Goal: Task Accomplishment & Management: Use online tool/utility

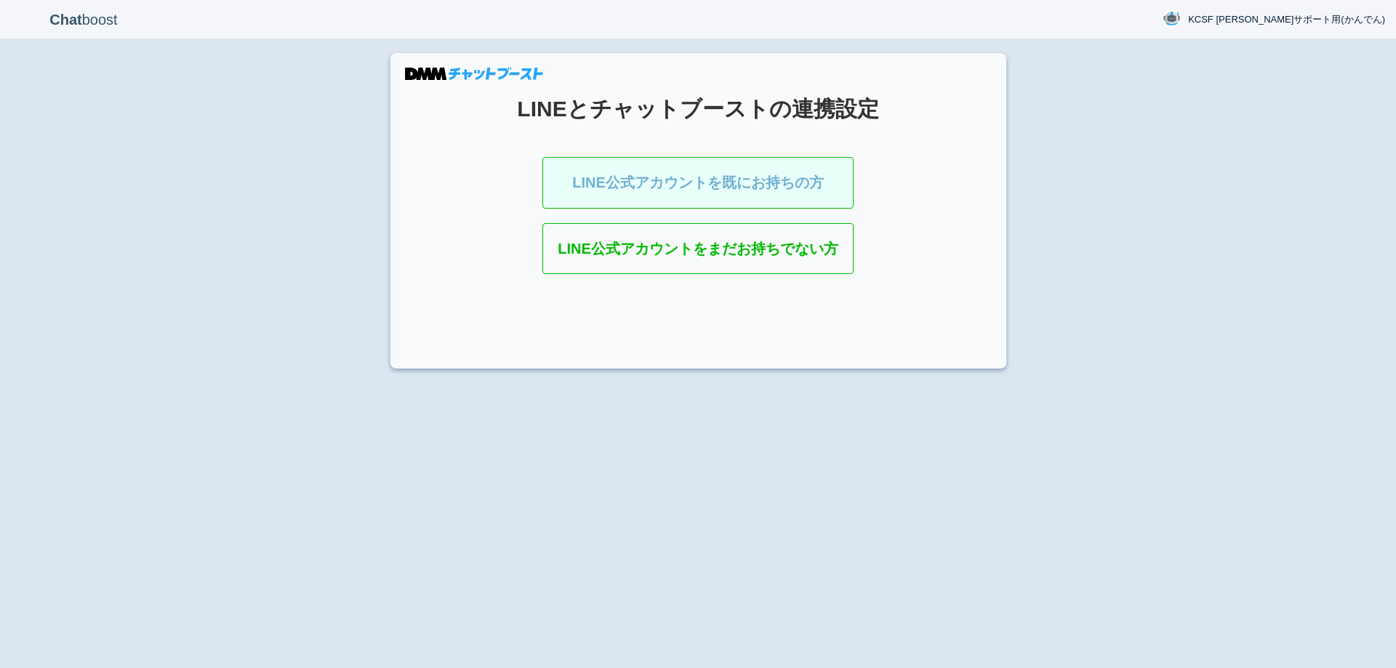
click at [249, 228] on div "Chat boost KCSF [PERSON_NAME]サポート用(かんでん) KCSF [PERSON_NAME]サポート用(かんでん) Member s…" at bounding box center [698, 334] width 1396 height 668
click at [655, 172] on link "LINE公式アカウントを既にお持ちの方" at bounding box center [697, 183] width 311 height 52
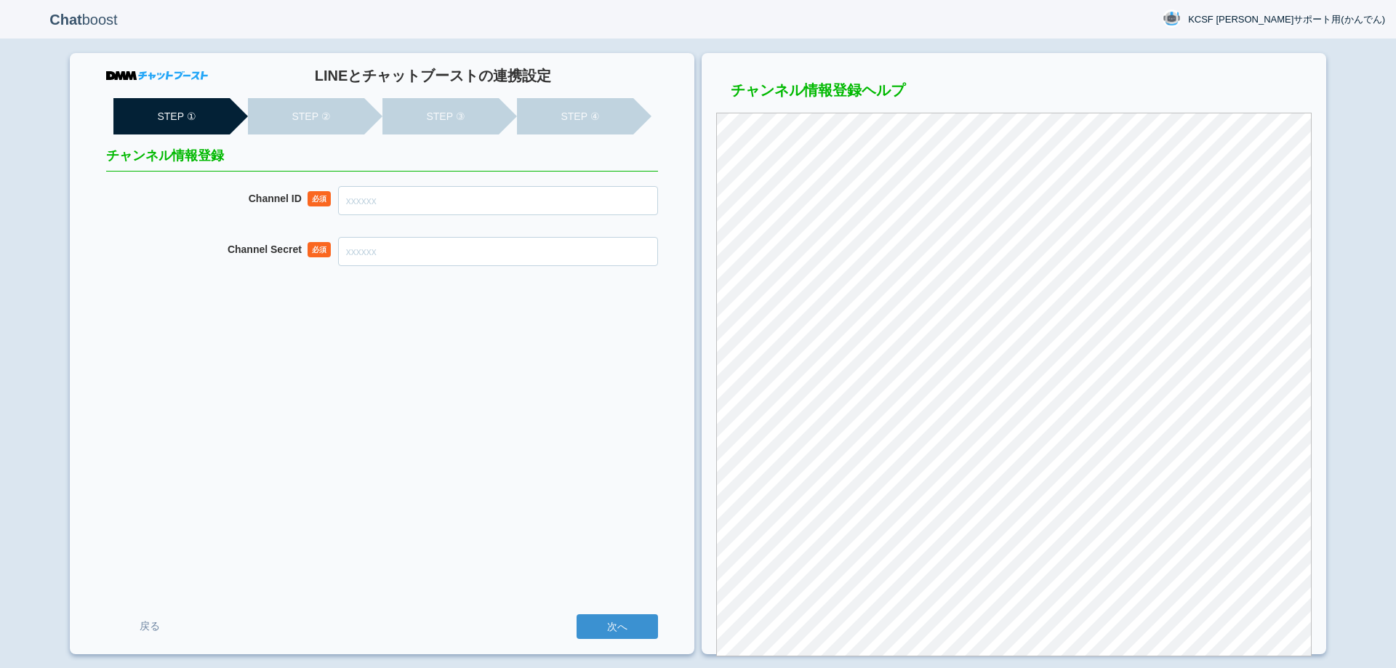
click at [454, 204] on input "Channel ID" at bounding box center [498, 200] width 320 height 29
paste input "2007916223"
type input "2007916223"
click at [425, 262] on input "Channel Secret" at bounding box center [498, 251] width 320 height 29
paste input "9253c2933271b98ec02c672922757f8b"
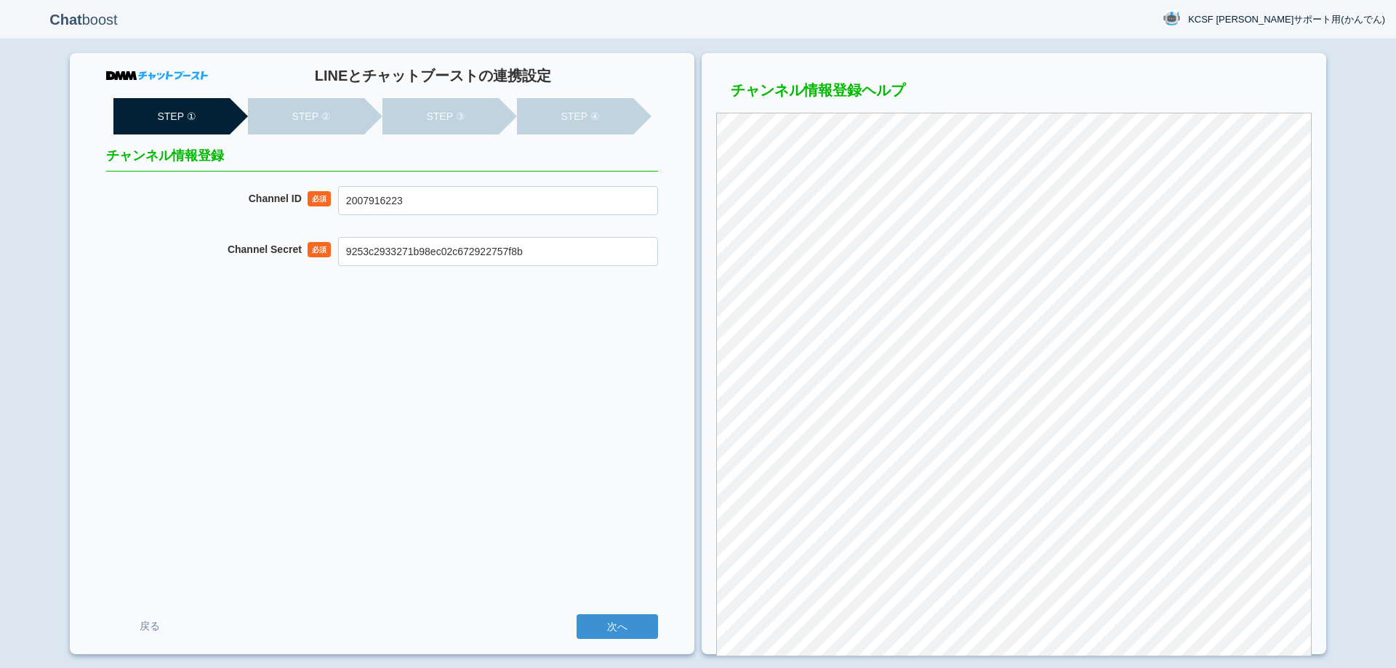
type input "9253c2933271b98ec02c672922757f8b"
click at [454, 399] on div "LINEとチャットブーストの連携設定 STEP ① STEP ② STEP ③ STEP ④ チャンネル情報登録 Channel ID 必須 20079162…" at bounding box center [382, 353] width 624 height 601
drag, startPoint x: 613, startPoint y: 627, endPoint x: 596, endPoint y: 480, distance: 147.8
click at [613, 624] on input "次へ" at bounding box center [616, 626] width 81 height 25
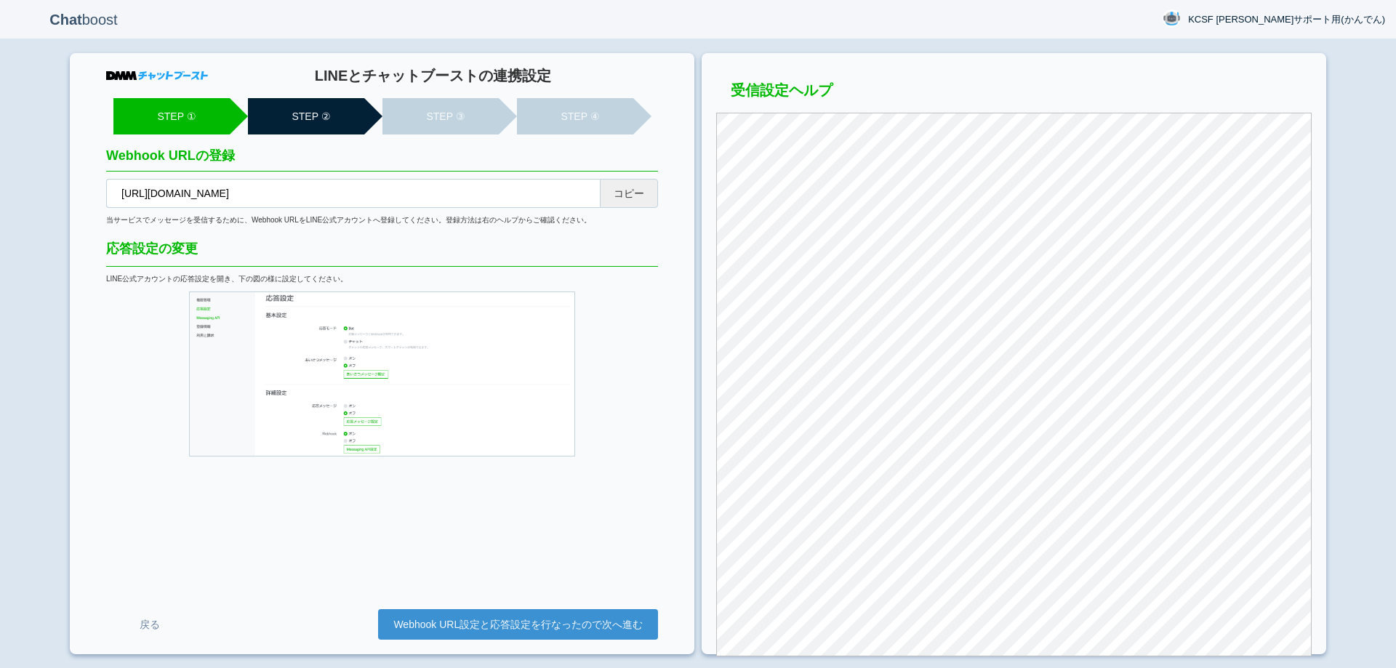
drag, startPoint x: 623, startPoint y: 193, endPoint x: 632, endPoint y: 187, distance: 11.1
click at [628, 190] on button "コピー" at bounding box center [629, 193] width 58 height 29
drag, startPoint x: 599, startPoint y: 623, endPoint x: 594, endPoint y: 486, distance: 136.7
click at [597, 622] on link "Webhook URL設定と応答設定を行なったので次へ進む" at bounding box center [518, 624] width 280 height 31
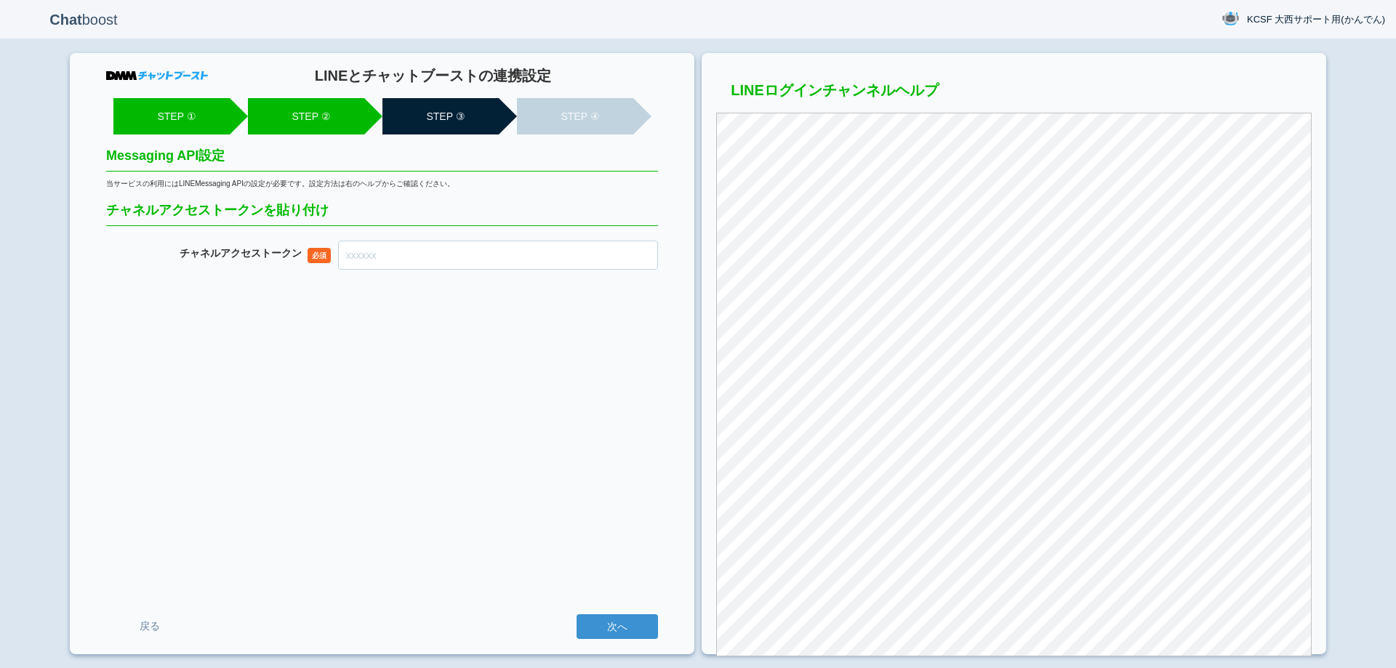
drag, startPoint x: 385, startPoint y: 257, endPoint x: 403, endPoint y: 269, distance: 21.6
click at [387, 257] on input "チャネル アクセストークン" at bounding box center [498, 255] width 320 height 29
paste input "bksh25h6mwe0wUW7bN8xtPJ6IdEM9F2fH/chioYTmRcKEnLngfUAQxVScsfUbmg2fBmTIJyg+VkTqiC…"
type input "bksh25h6mwe0wUW7bN8xtPJ6IdEM9F2fH/chioYTmRcKEnLngfUAQxVScsfUbmg2fBmTIJyg+VkTqiC…"
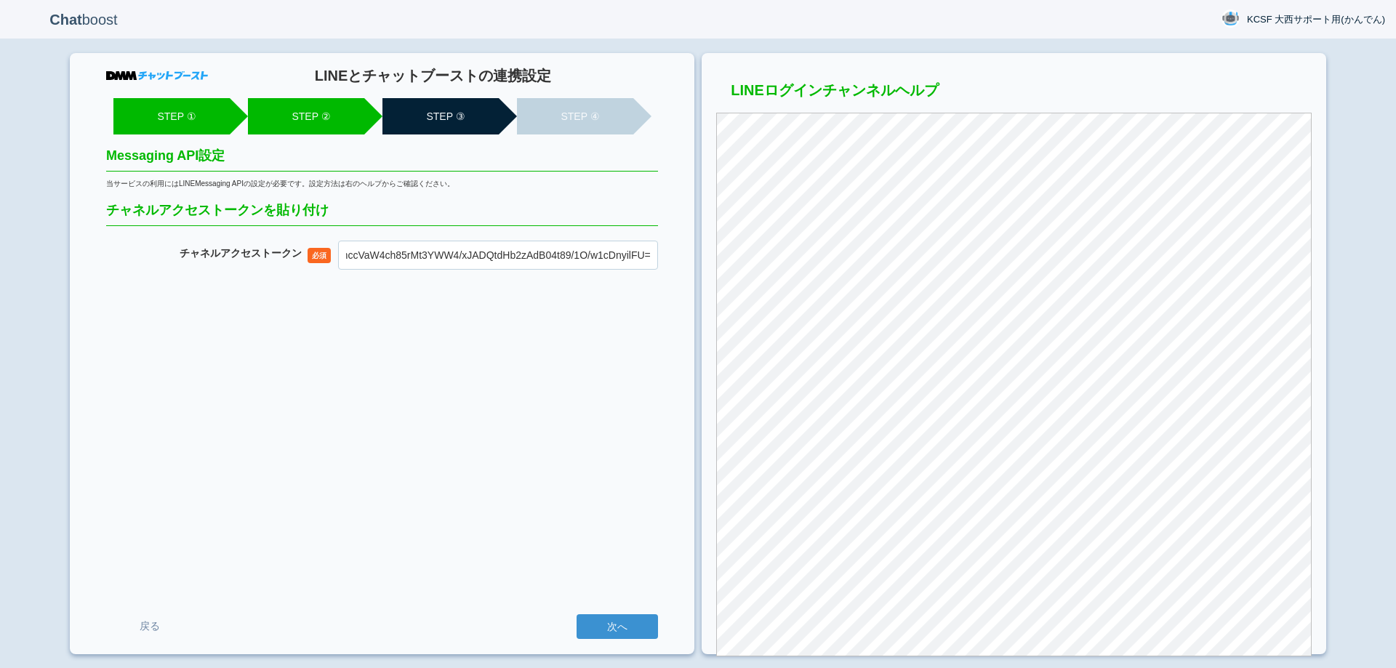
scroll to position [0, 0]
click at [640, 627] on input "次へ" at bounding box center [616, 626] width 81 height 25
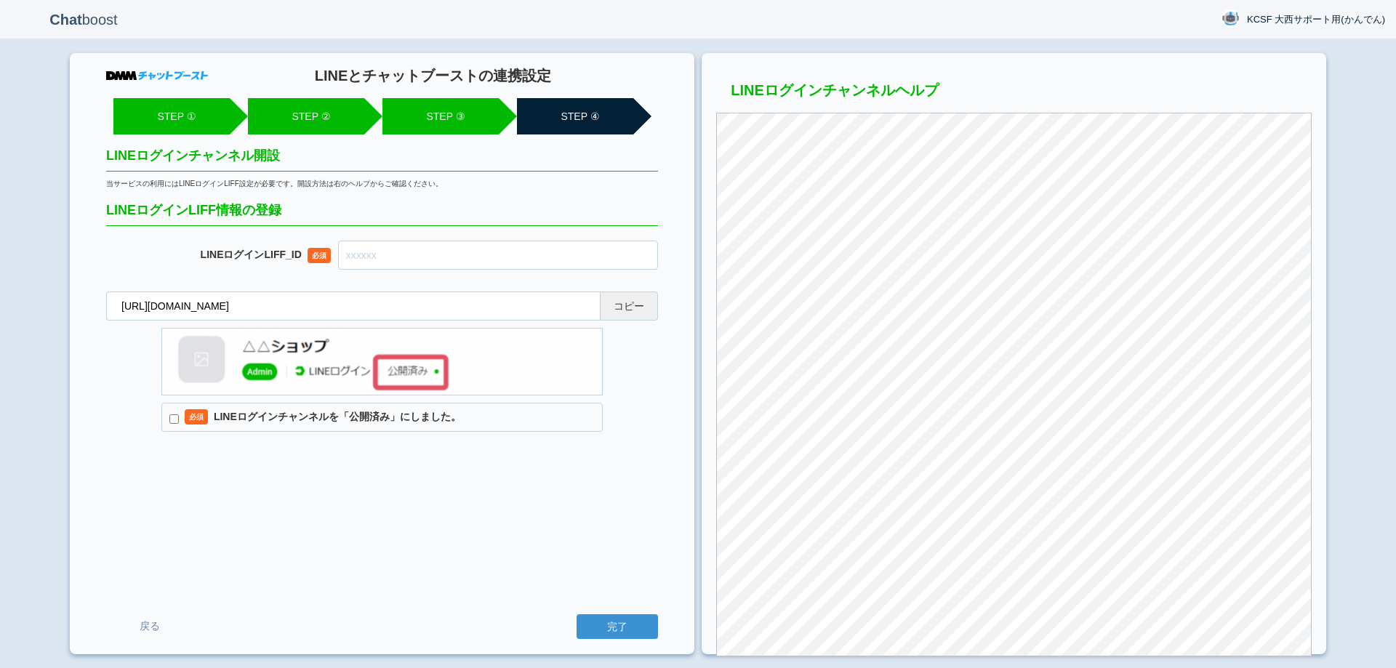
drag, startPoint x: 631, startPoint y: 306, endPoint x: 817, endPoint y: 61, distance: 307.6
click at [635, 310] on button "コピー" at bounding box center [629, 305] width 58 height 29
drag, startPoint x: 400, startPoint y: 257, endPoint x: 378, endPoint y: 319, distance: 66.2
click at [400, 257] on input "text" at bounding box center [498, 255] width 320 height 29
paste input "2007916232-6ee0XkDQ"
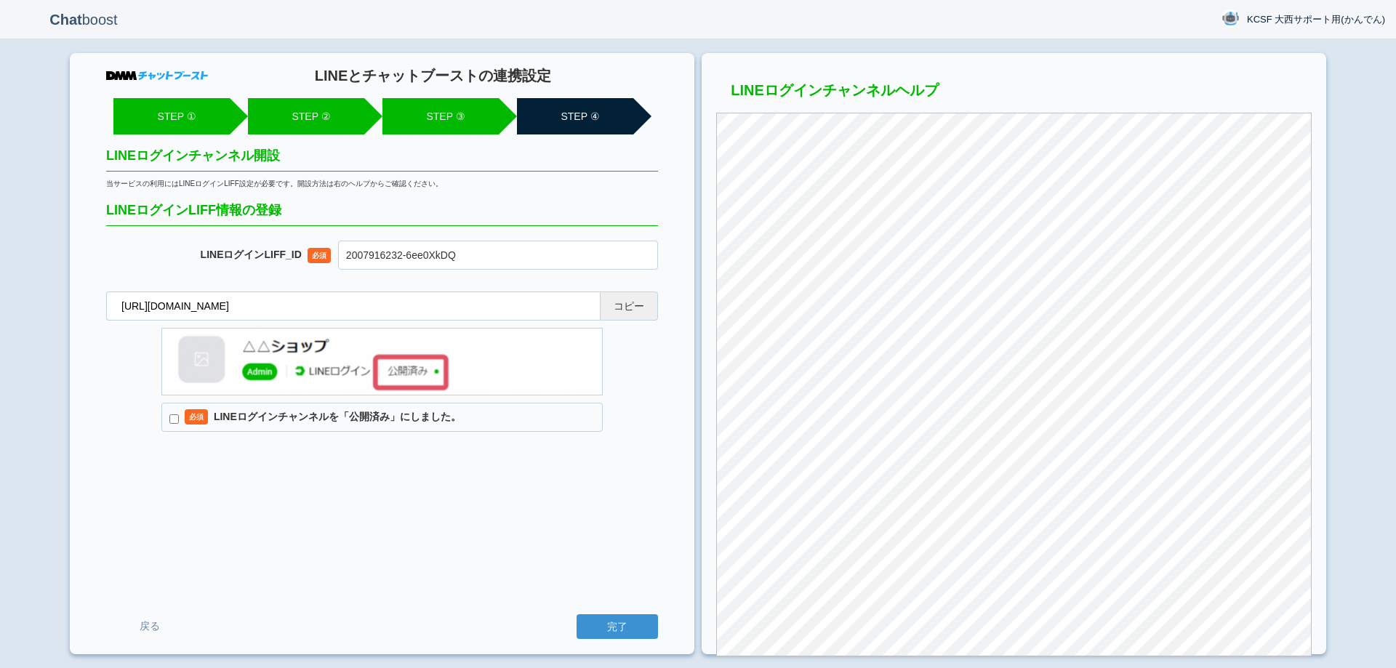
type input "2007916232-6ee0XkDQ"
click at [305, 508] on div "LINEとチャットブーストの連携設定 STEP ① STEP ② STEP ③ STEP ④ LINEログインチャンネル開設 当サービスの利用にはLINEログ…" at bounding box center [382, 353] width 624 height 601
click at [176, 416] on input "必須 LINEログインチャンネルを「公開済み」にしました。" at bounding box center [173, 418] width 9 height 9
checkbox input "true"
click at [258, 506] on div "LINEとチャットブーストの連携設定 STEP ① STEP ② STEP ③ STEP ④ LINEログインチャンネル開設 当サービスの利用にはLINEログ…" at bounding box center [382, 353] width 624 height 601
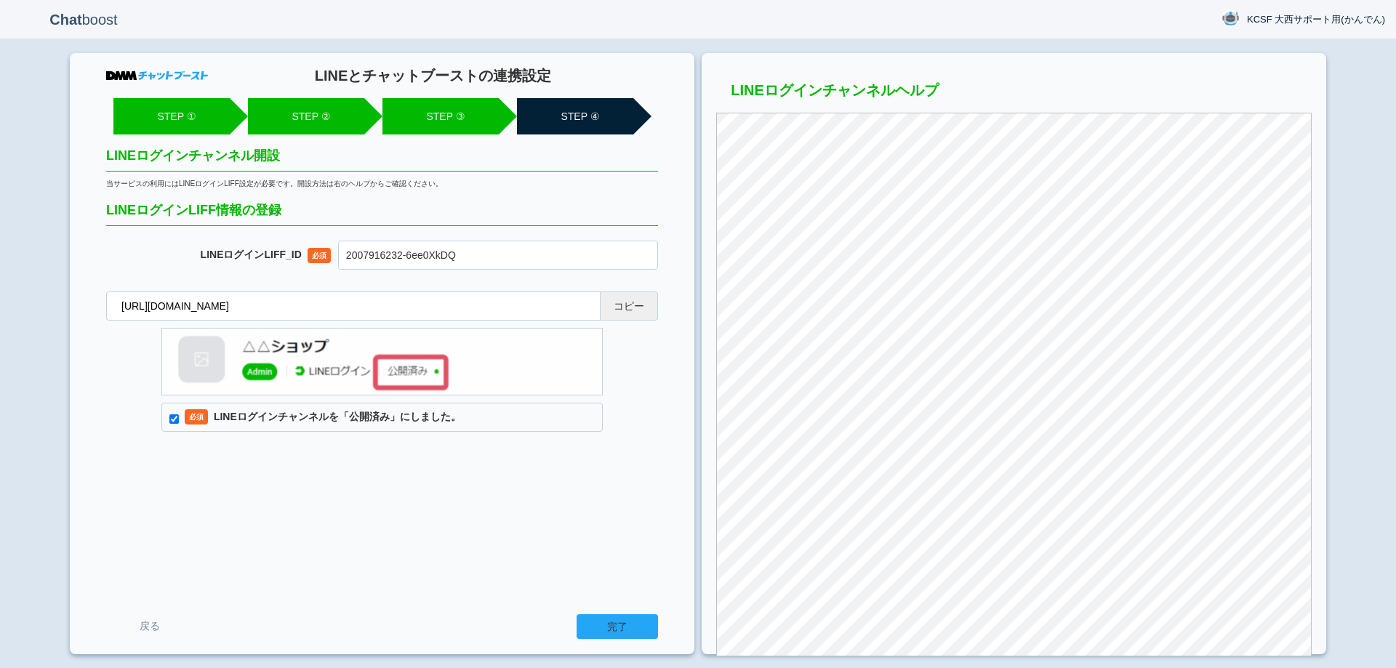
click at [617, 623] on input "完了" at bounding box center [616, 626] width 81 height 25
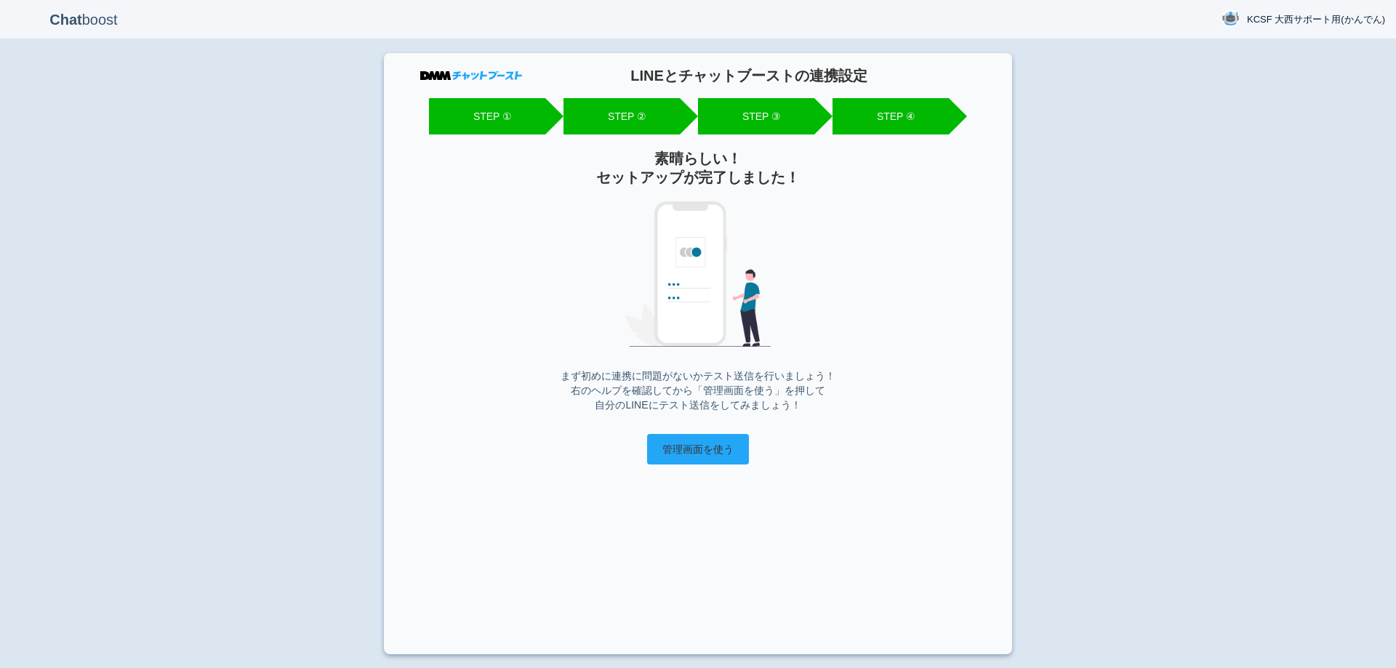
click at [705, 456] on input "管理画面を使う" at bounding box center [698, 449] width 102 height 31
